Goal: Task Accomplishment & Management: Manage account settings

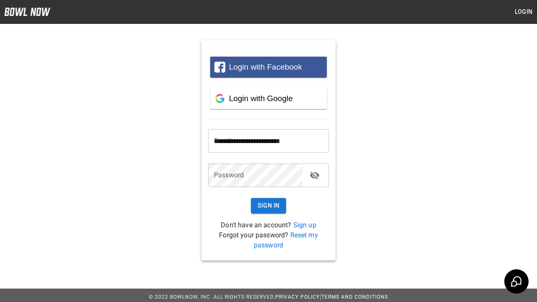
type input "**********"
click at [269, 206] on button "Sign In" at bounding box center [269, 206] width 36 height 16
